Goal: Task Accomplishment & Management: Complete application form

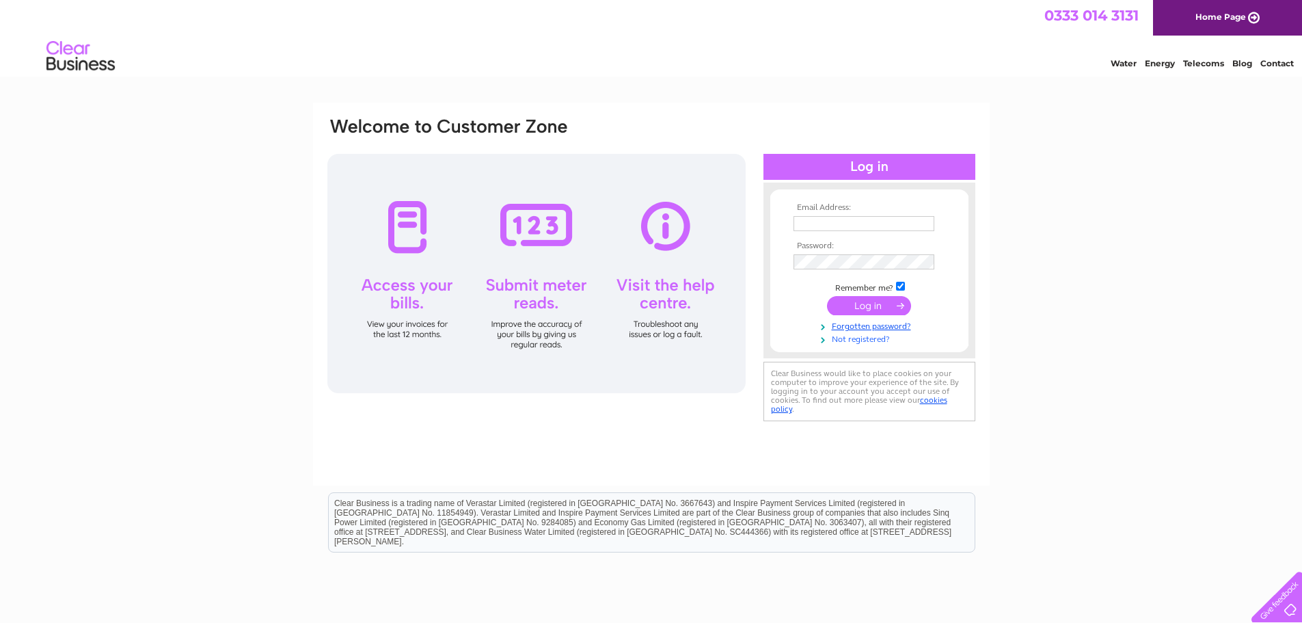
click at [866, 341] on link "Not registered?" at bounding box center [871, 338] width 155 height 13
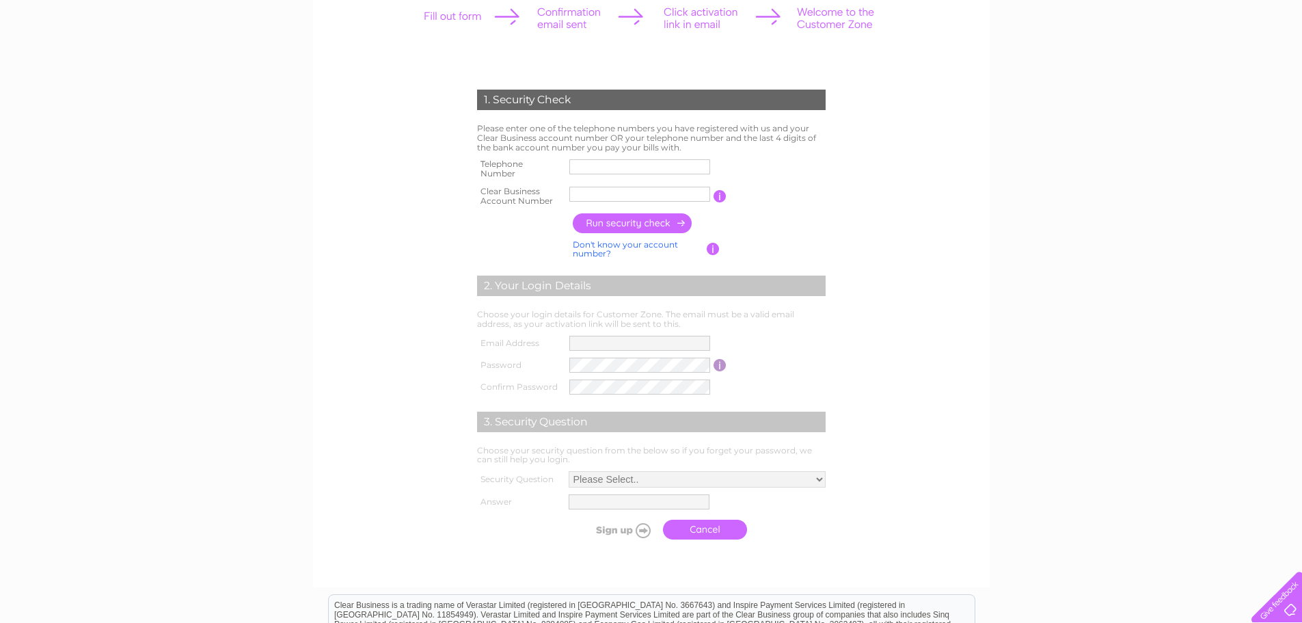
scroll to position [137, 0]
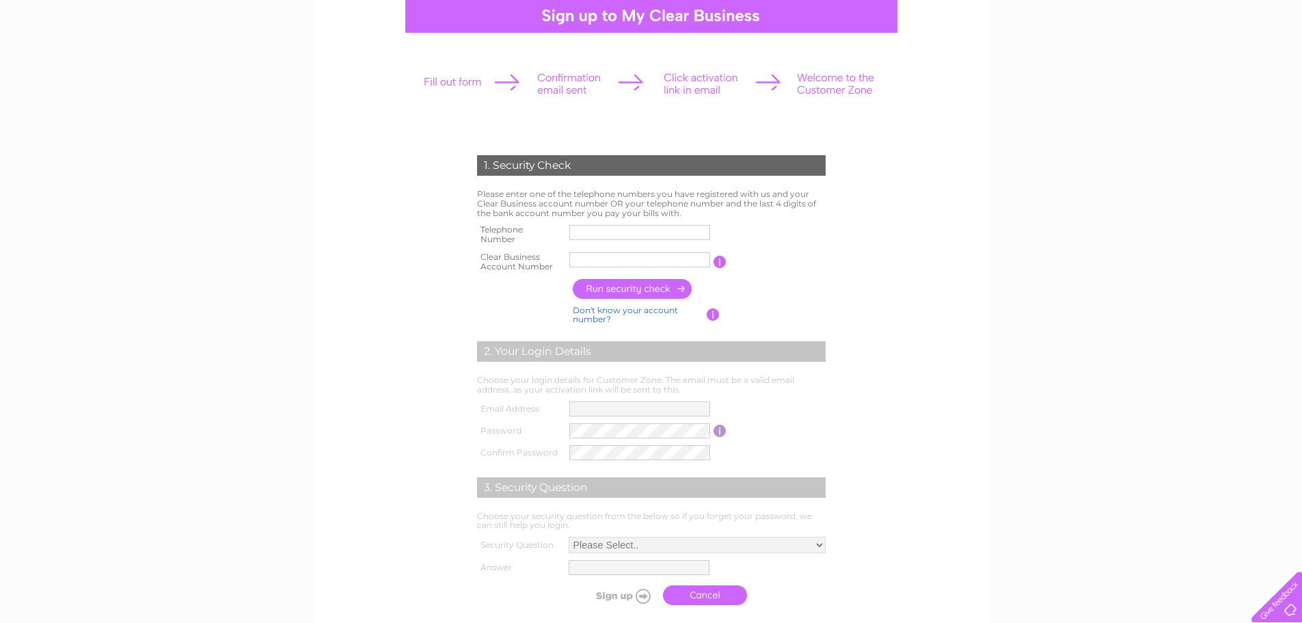
click at [604, 234] on input "text" at bounding box center [639, 232] width 141 height 15
type input "07800754560"
click at [636, 254] on input "text" at bounding box center [639, 259] width 141 height 15
type input "CB995900"
click at [635, 284] on input "button" at bounding box center [633, 289] width 120 height 20
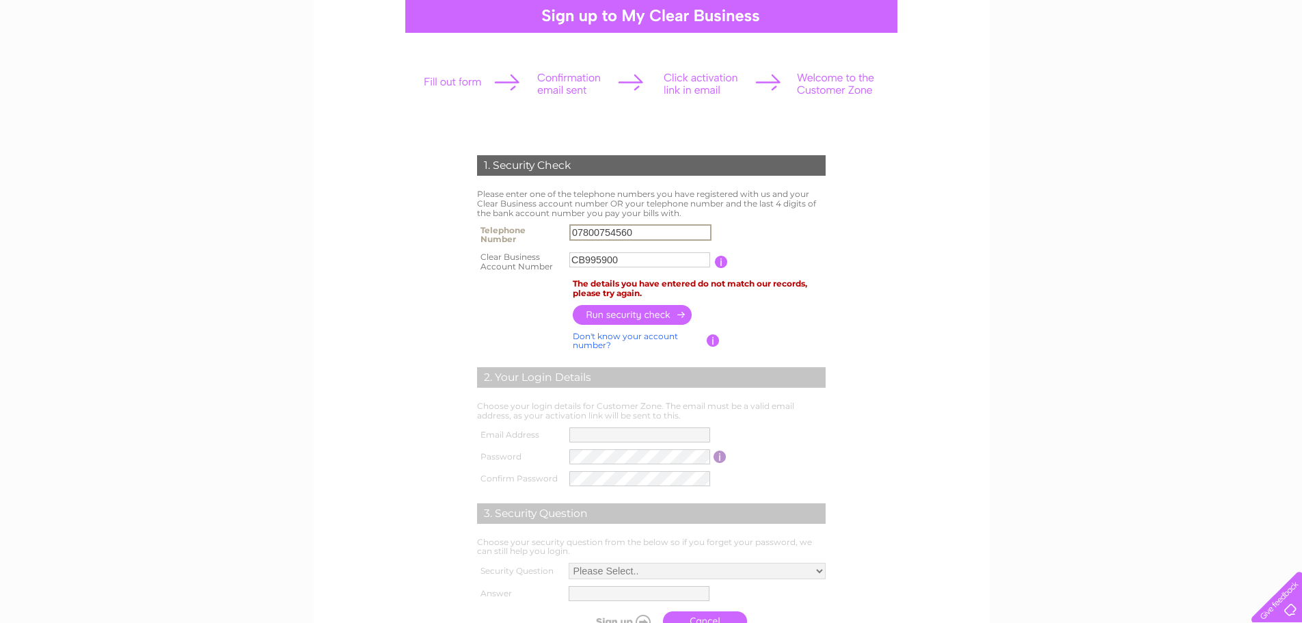
drag, startPoint x: 639, startPoint y: 231, endPoint x: 544, endPoint y: 230, distance: 95.0
click at [544, 230] on tr "Telephone Number 07800754560" at bounding box center [651, 234] width 355 height 27
type input "07796163381"
click at [656, 312] on input "button" at bounding box center [633, 315] width 120 height 20
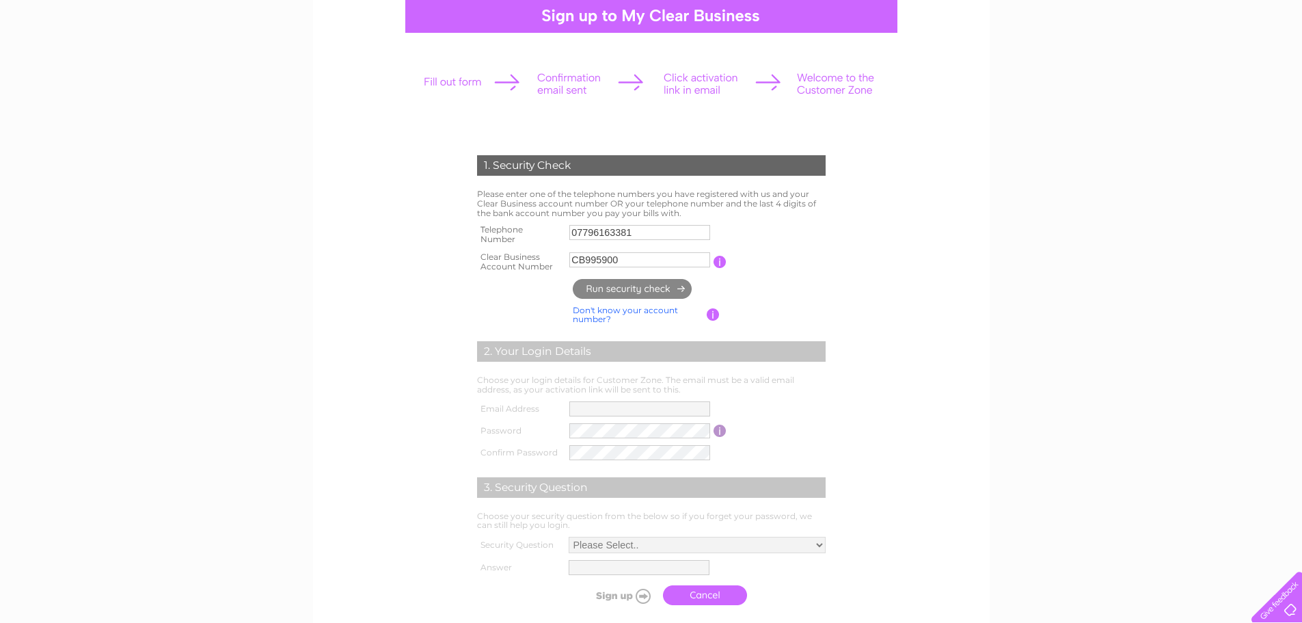
type input "**********"
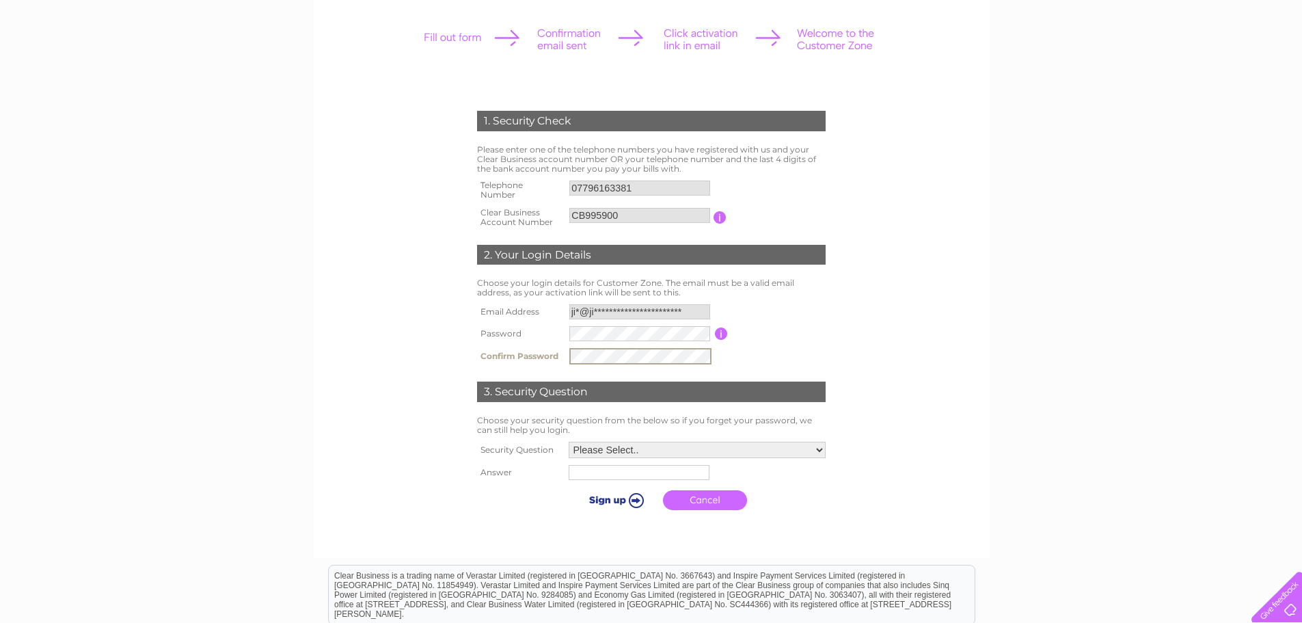
scroll to position [205, 0]
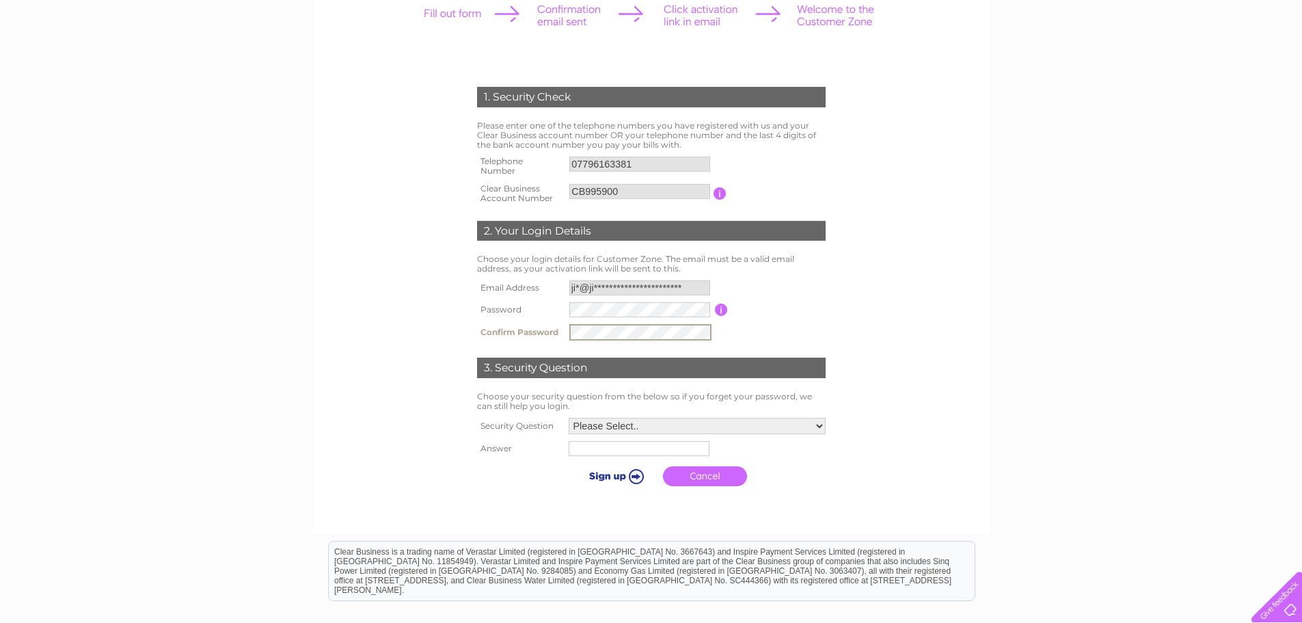
click at [694, 422] on select "Please Select.. In what town or city was your first job? In what town or city d…" at bounding box center [697, 426] width 257 height 16
select select "4"
click at [567, 417] on select "Please Select.. In what town or city was your first job? In what town or city d…" at bounding box center [696, 425] width 258 height 18
click at [675, 450] on input "text" at bounding box center [640, 448] width 142 height 16
type input "Drumfork"
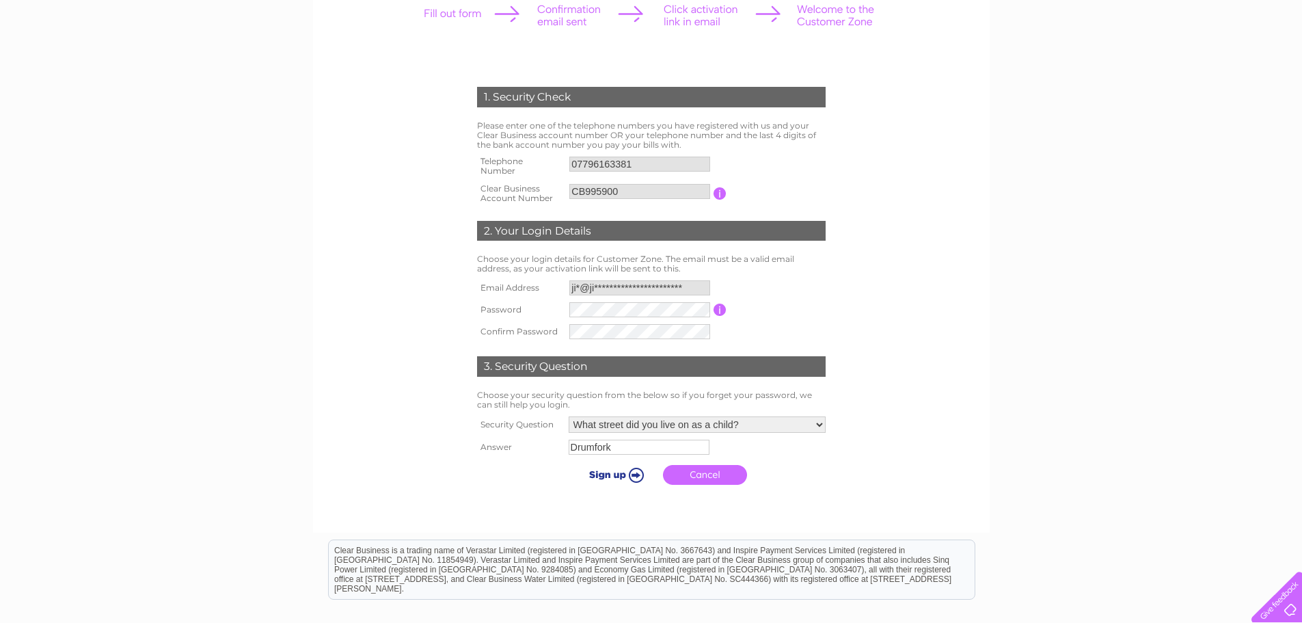
click at [608, 476] on input "submit" at bounding box center [614, 474] width 84 height 19
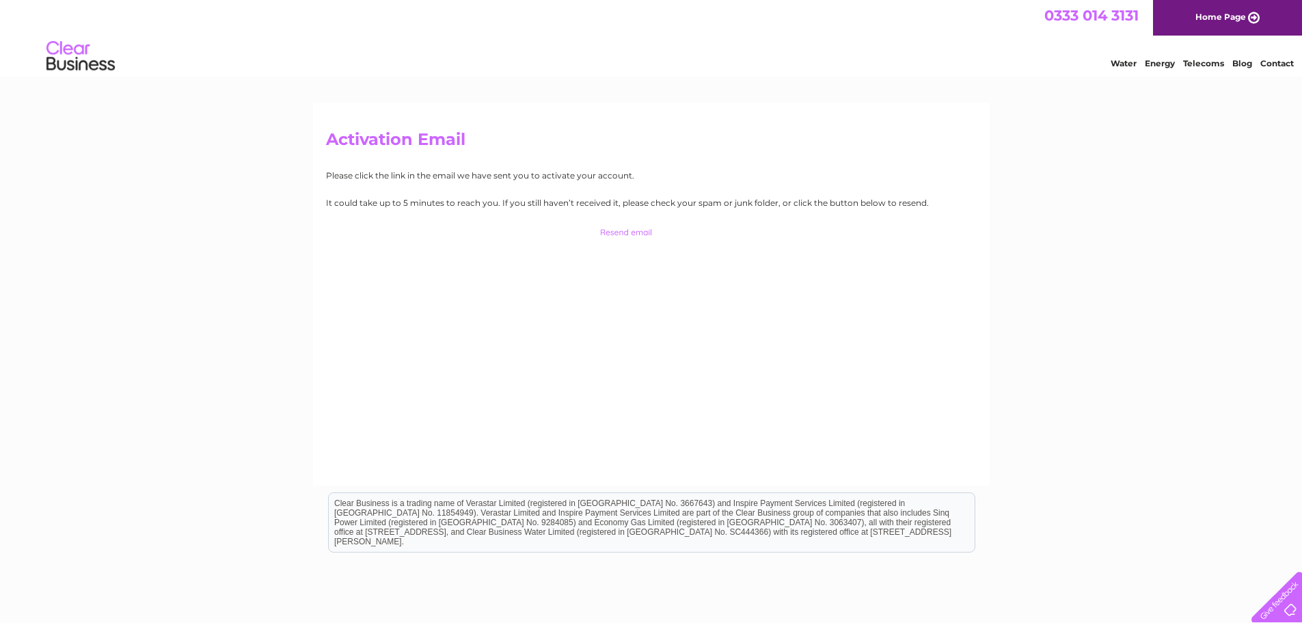
click at [613, 234] on input "button" at bounding box center [651, 232] width 135 height 19
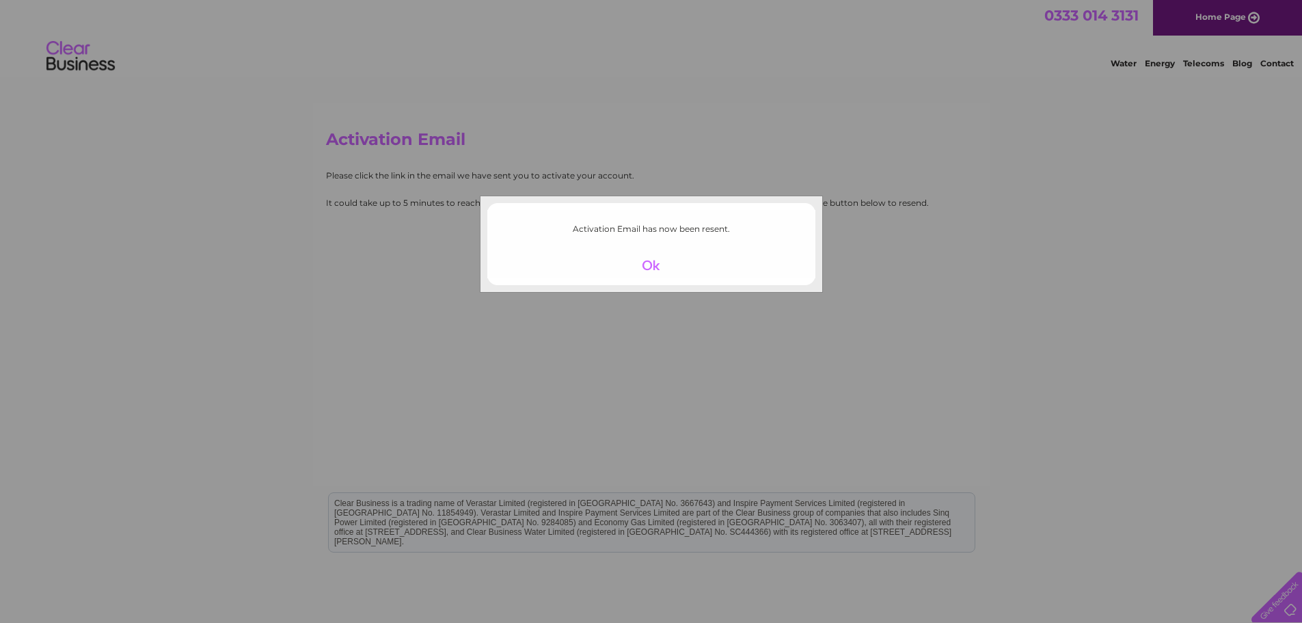
click at [651, 268] on div at bounding box center [651, 265] width 84 height 19
